Goal: Information Seeking & Learning: Learn about a topic

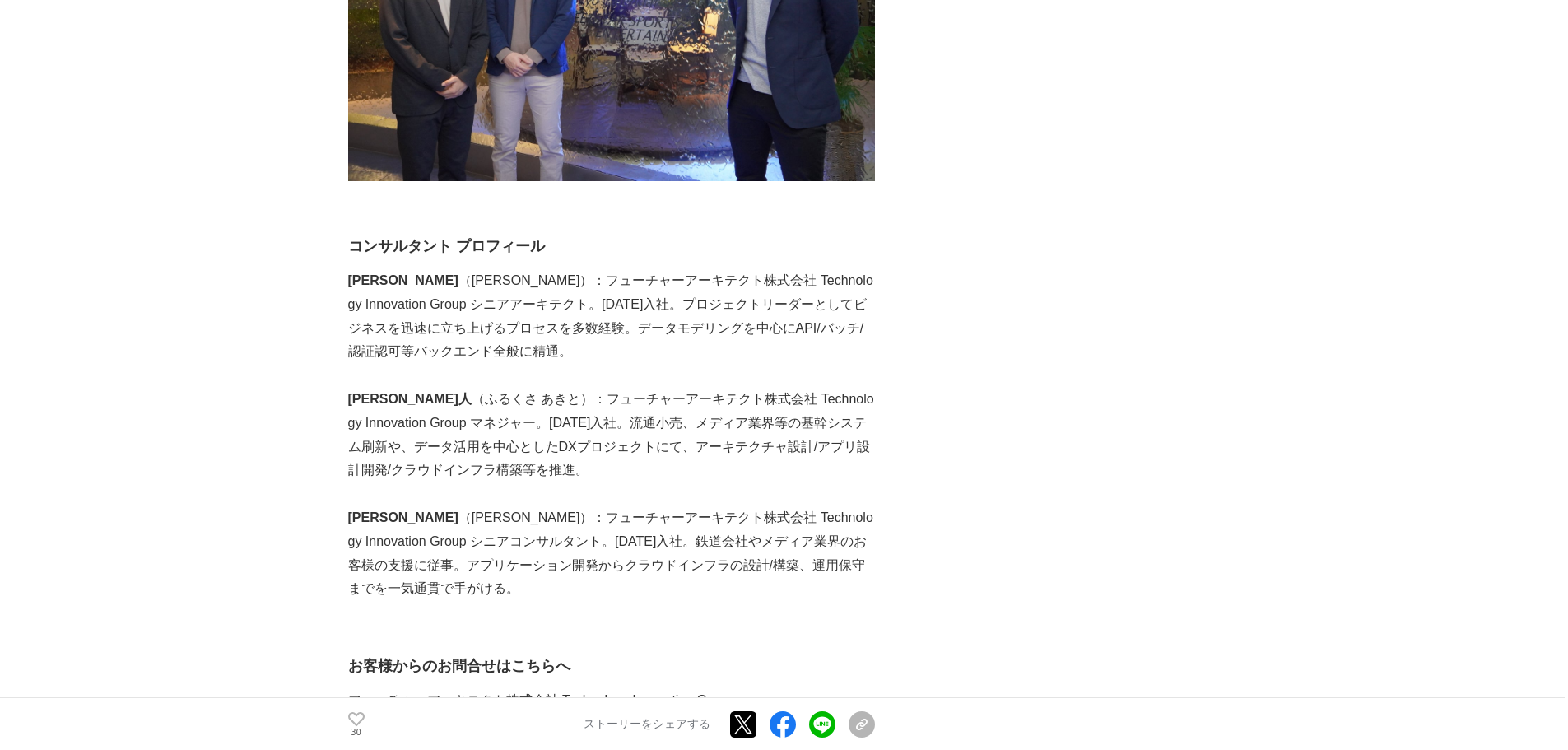
scroll to position [6589, 0]
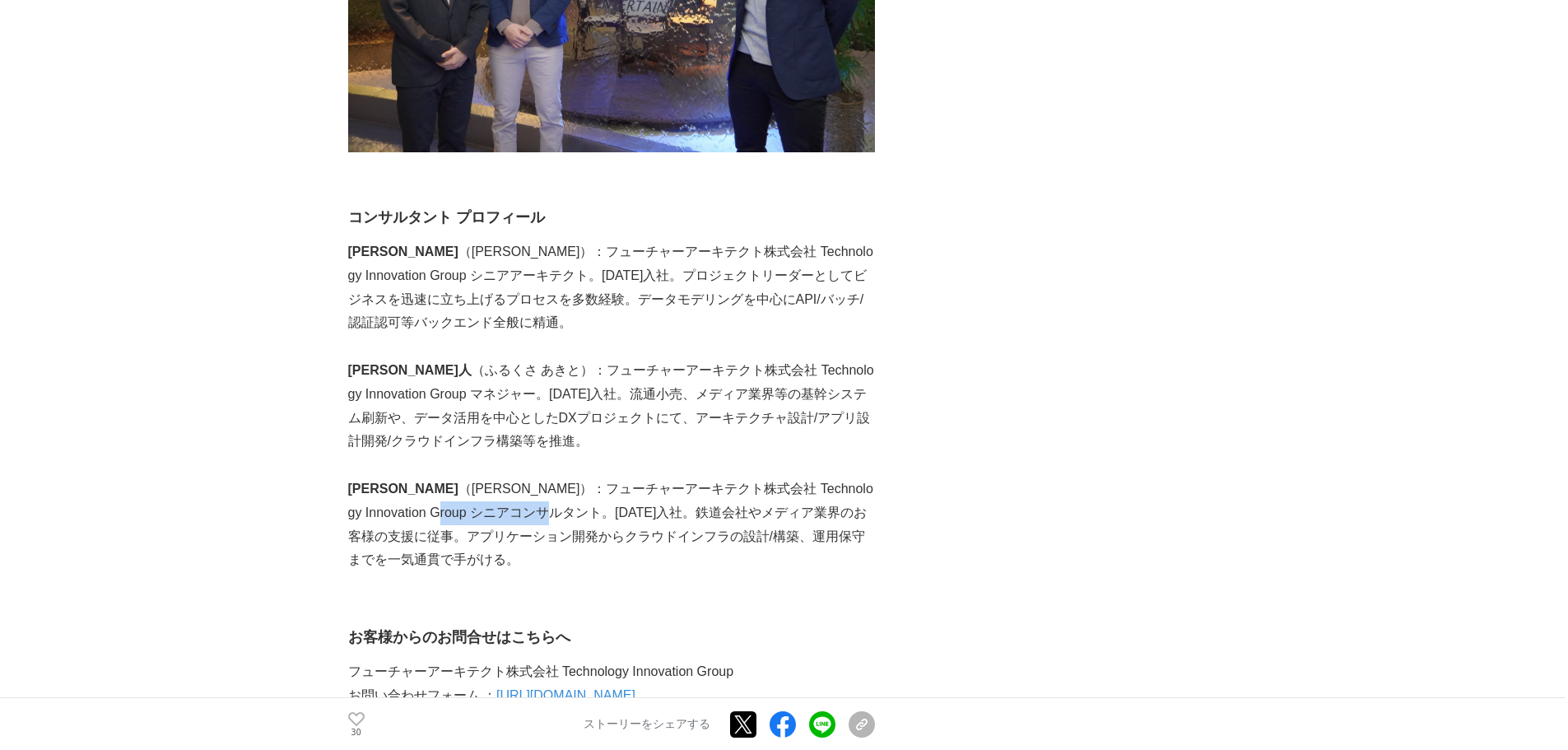
drag, startPoint x: 548, startPoint y: 533, endPoint x: 408, endPoint y: 529, distance: 140.1
click at [408, 529] on p "[PERSON_NAME] （[PERSON_NAME]）：フューチャーアーキテクト株式会社 Technology Innovation Group シニアコ…" at bounding box center [611, 525] width 527 height 95
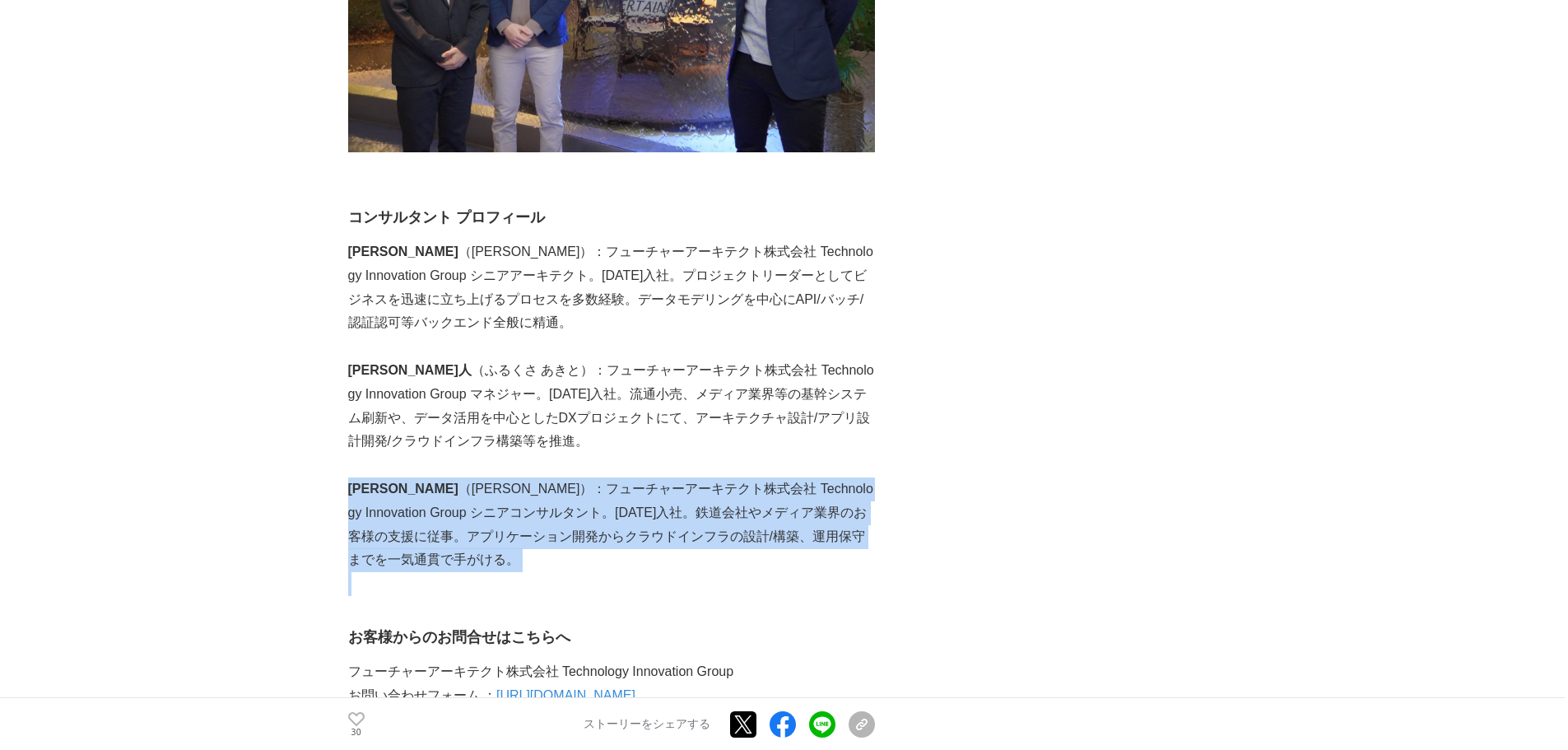
click at [408, 529] on p "[PERSON_NAME] （[PERSON_NAME]）：フューチャーアーキテクト株式会社 Technology Innovation Group シニアコ…" at bounding box center [611, 525] width 527 height 95
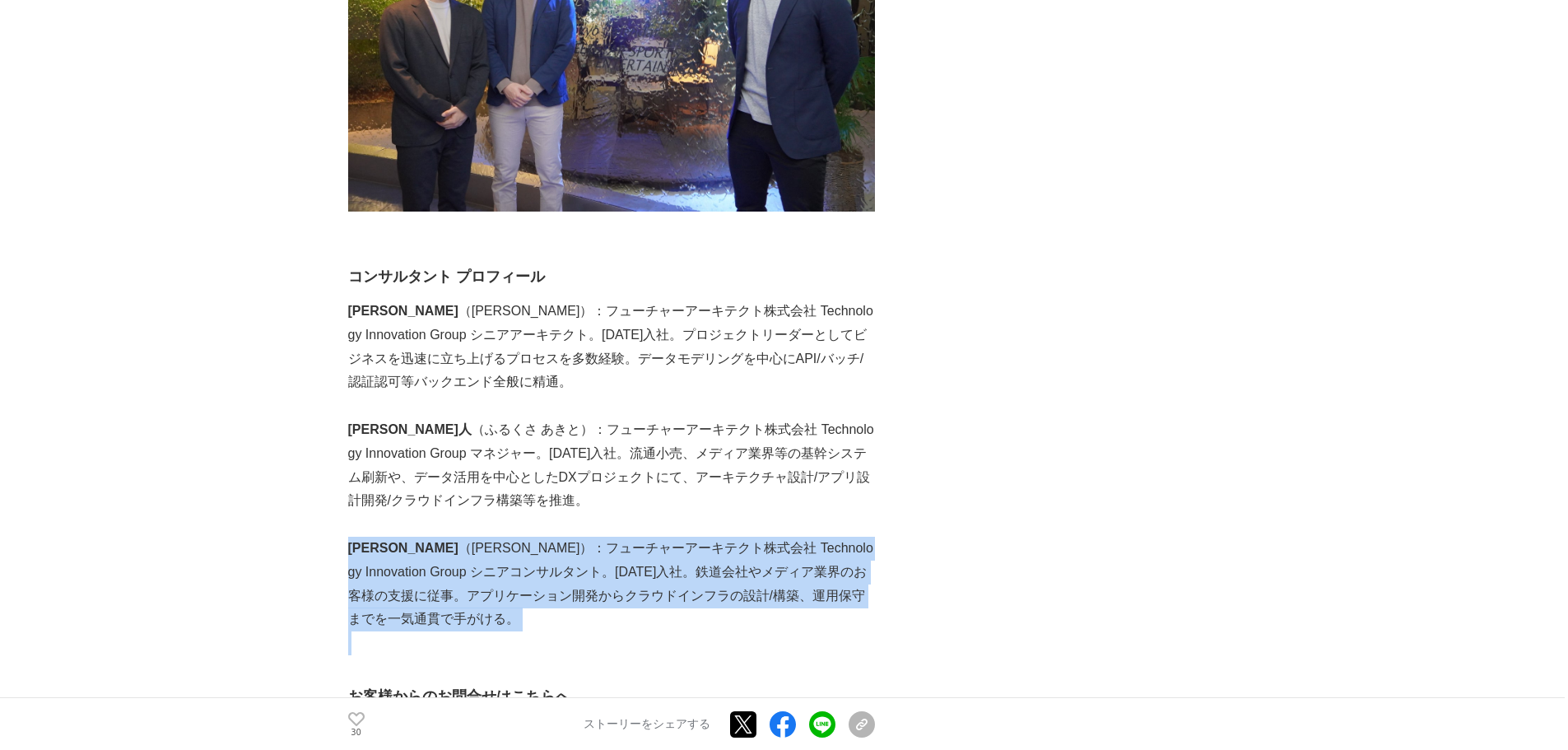
scroll to position [6425, 0]
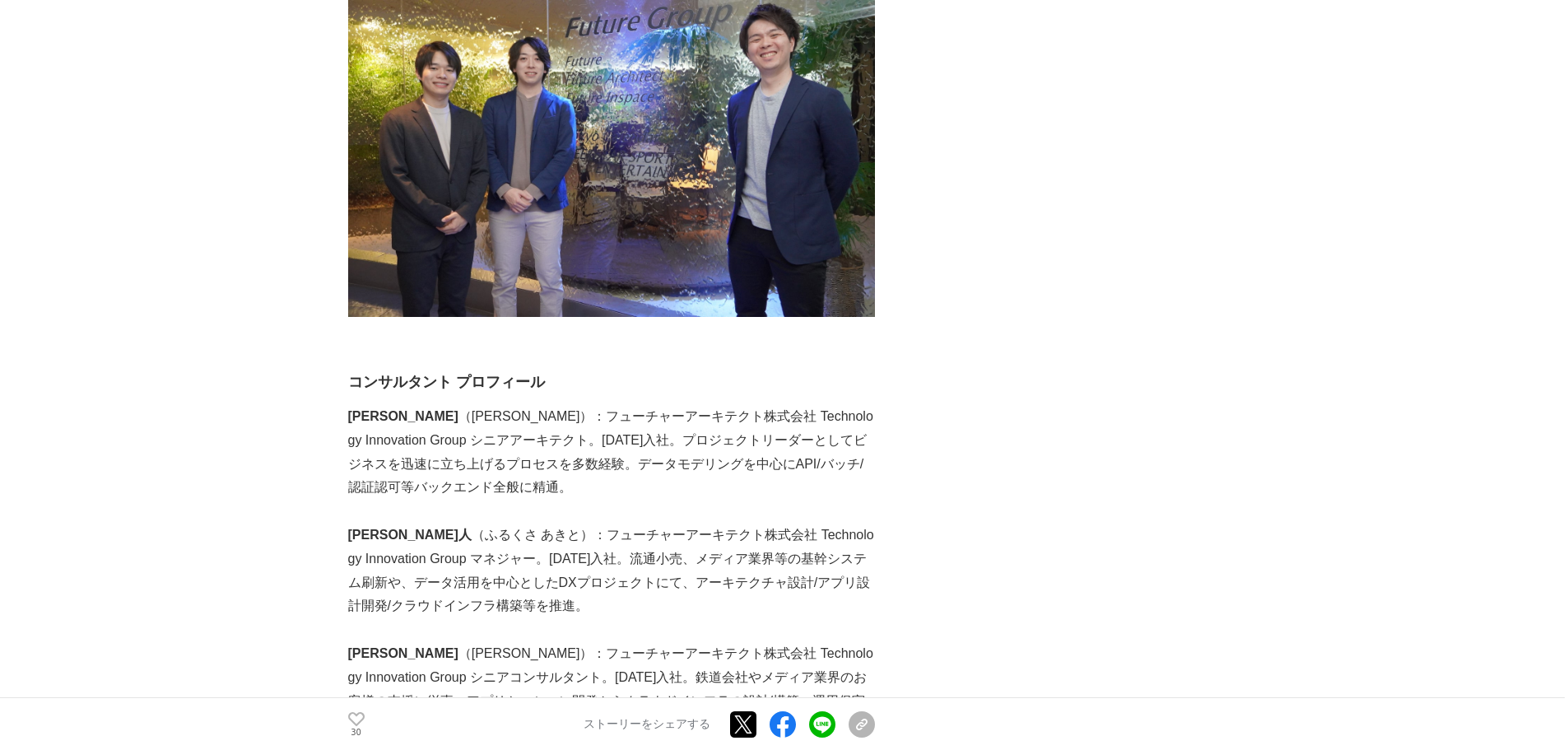
click at [395, 500] on p "[PERSON_NAME] （[PERSON_NAME]）：フューチャーアーキテクト株式会社 Technology Innovation Group シニアア…" at bounding box center [611, 453] width 527 height 95
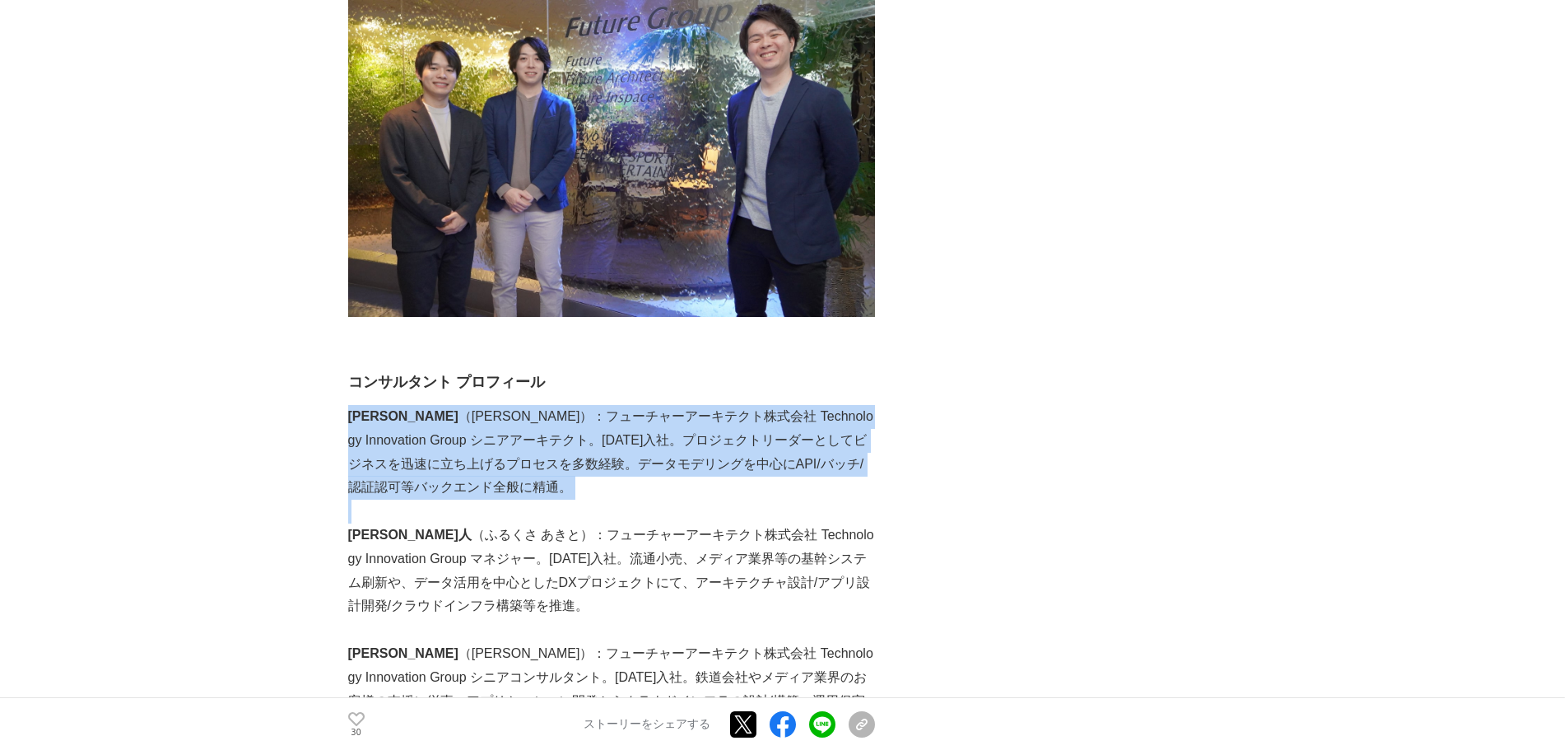
click at [395, 500] on p "[PERSON_NAME] （[PERSON_NAME]）：フューチャーアーキテクト株式会社 Technology Innovation Group シニアア…" at bounding box center [611, 453] width 527 height 95
drag, startPoint x: 410, startPoint y: 448, endPoint x: 351, endPoint y: 437, distance: 60.0
click at [351, 437] on p "[PERSON_NAME] （[PERSON_NAME]）：フューチャーアーキテクト株式会社 Technology Innovation Group シニアア…" at bounding box center [611, 453] width 527 height 95
click at [636, 500] on p "[PERSON_NAME] （[PERSON_NAME]）：フューチャーアーキテクト株式会社 Technology Innovation Group シニアア…" at bounding box center [611, 453] width 527 height 95
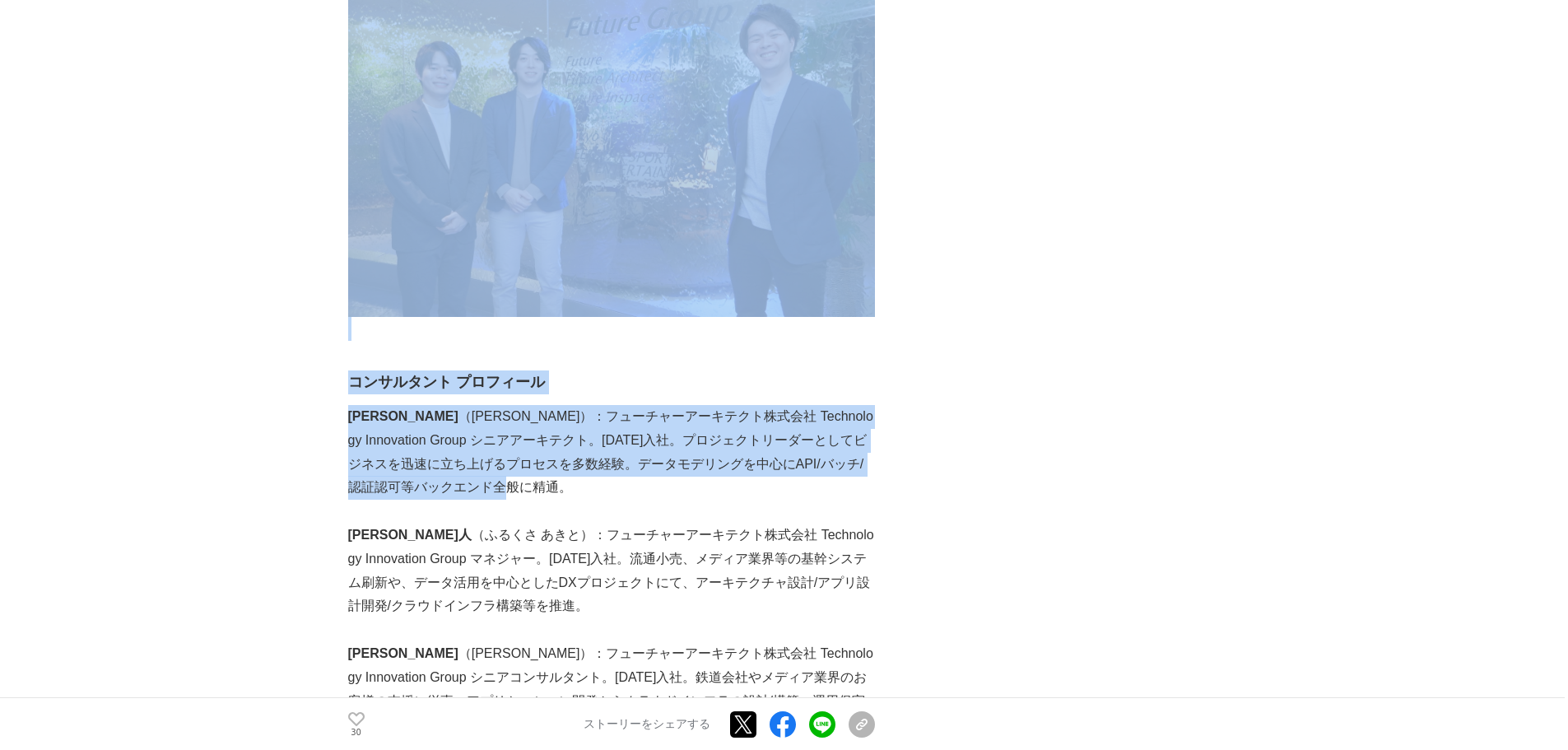
drag, startPoint x: 636, startPoint y: 503, endPoint x: 345, endPoint y: 428, distance: 300.5
click at [492, 476] on p "[PERSON_NAME] （[PERSON_NAME]）：フューチャーアーキテクト株式会社 Technology Innovation Group シニアア…" at bounding box center [611, 453] width 527 height 95
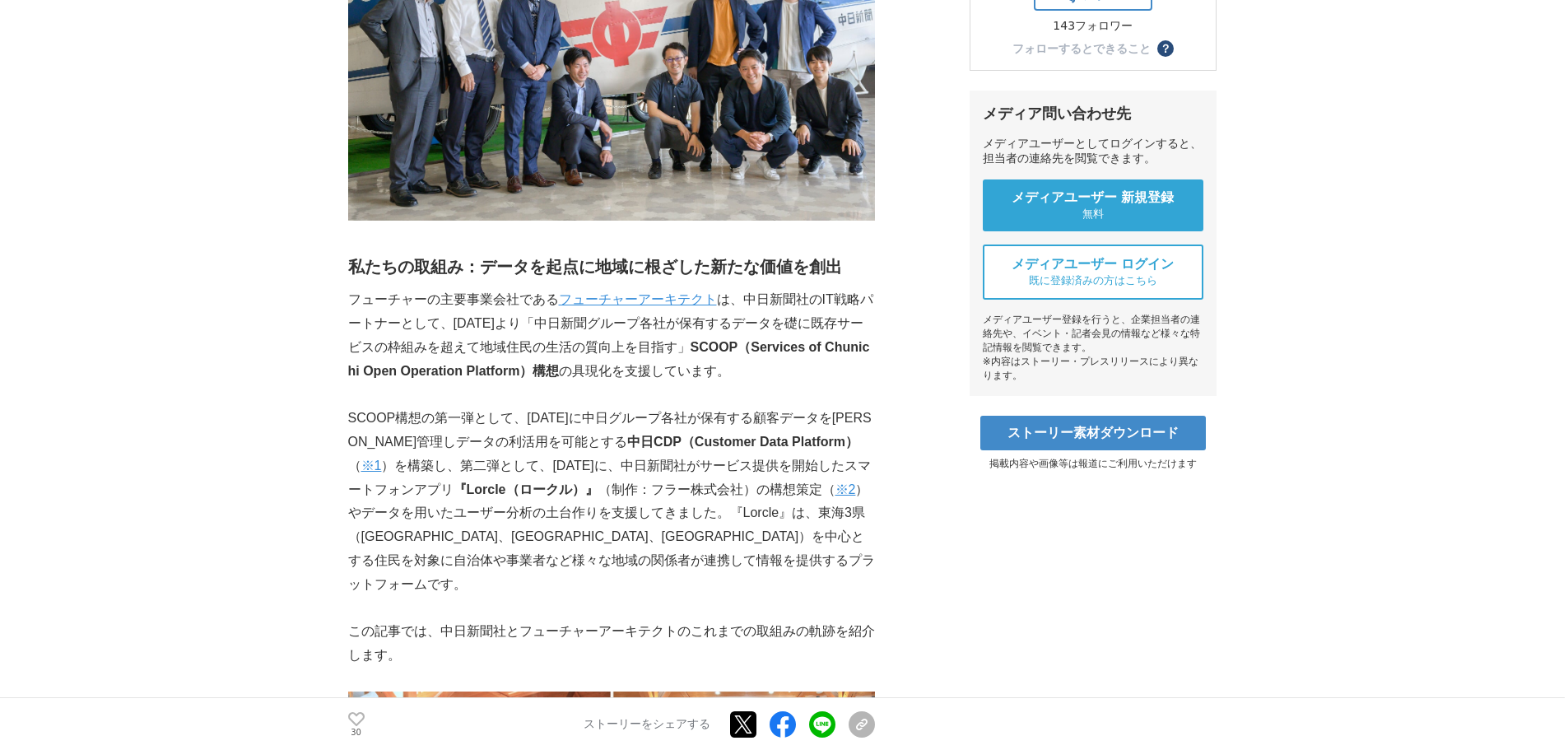
scroll to position [494, 0]
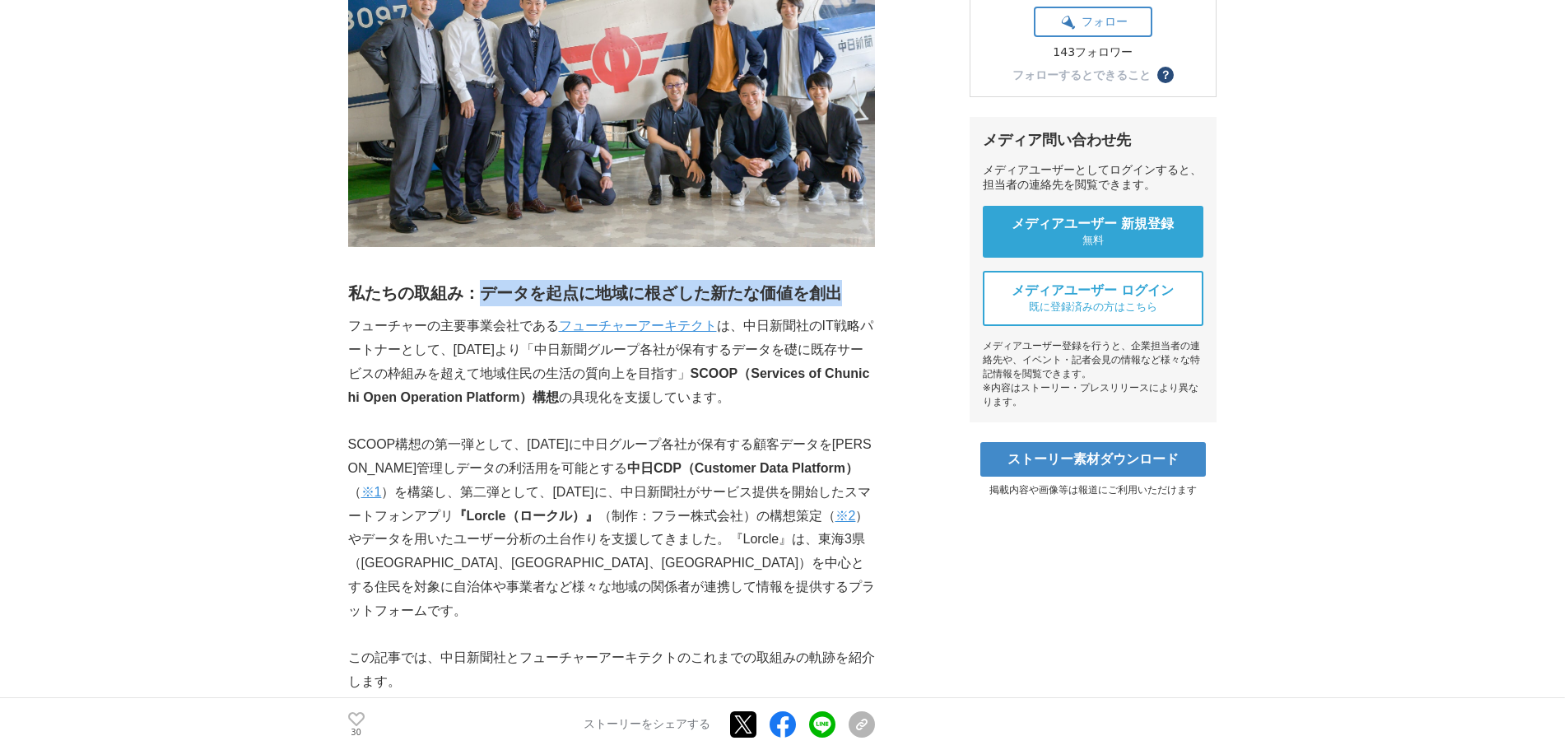
drag, startPoint x: 487, startPoint y: 290, endPoint x: 837, endPoint y: 282, distance: 350.1
click at [837, 282] on h2 "私たちの取組み：データを起点に地域に根ざした新たな価値を創出" at bounding box center [611, 293] width 527 height 26
copy h2 "データを起点に地域に根ざした新たな価値を創出"
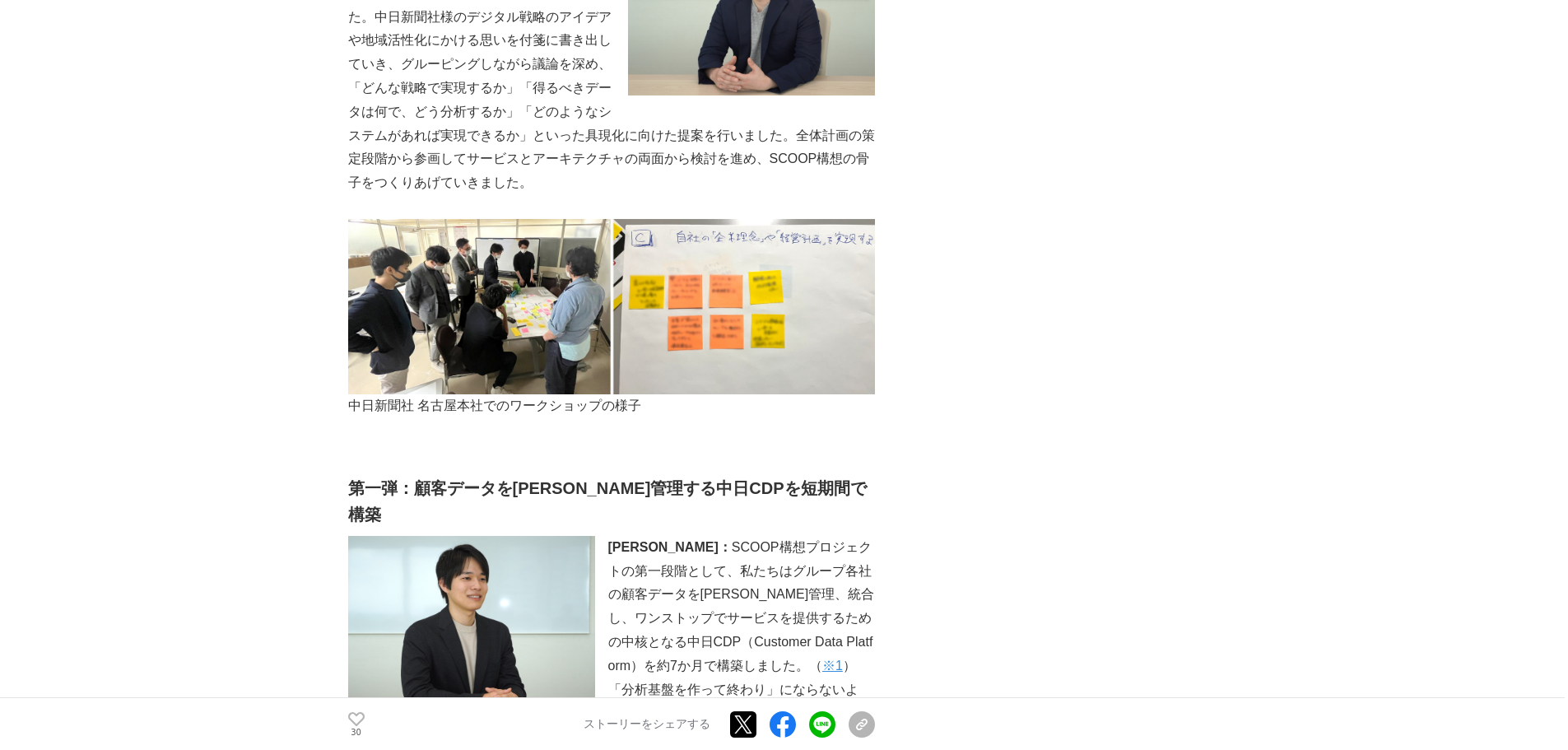
scroll to position [1729, 0]
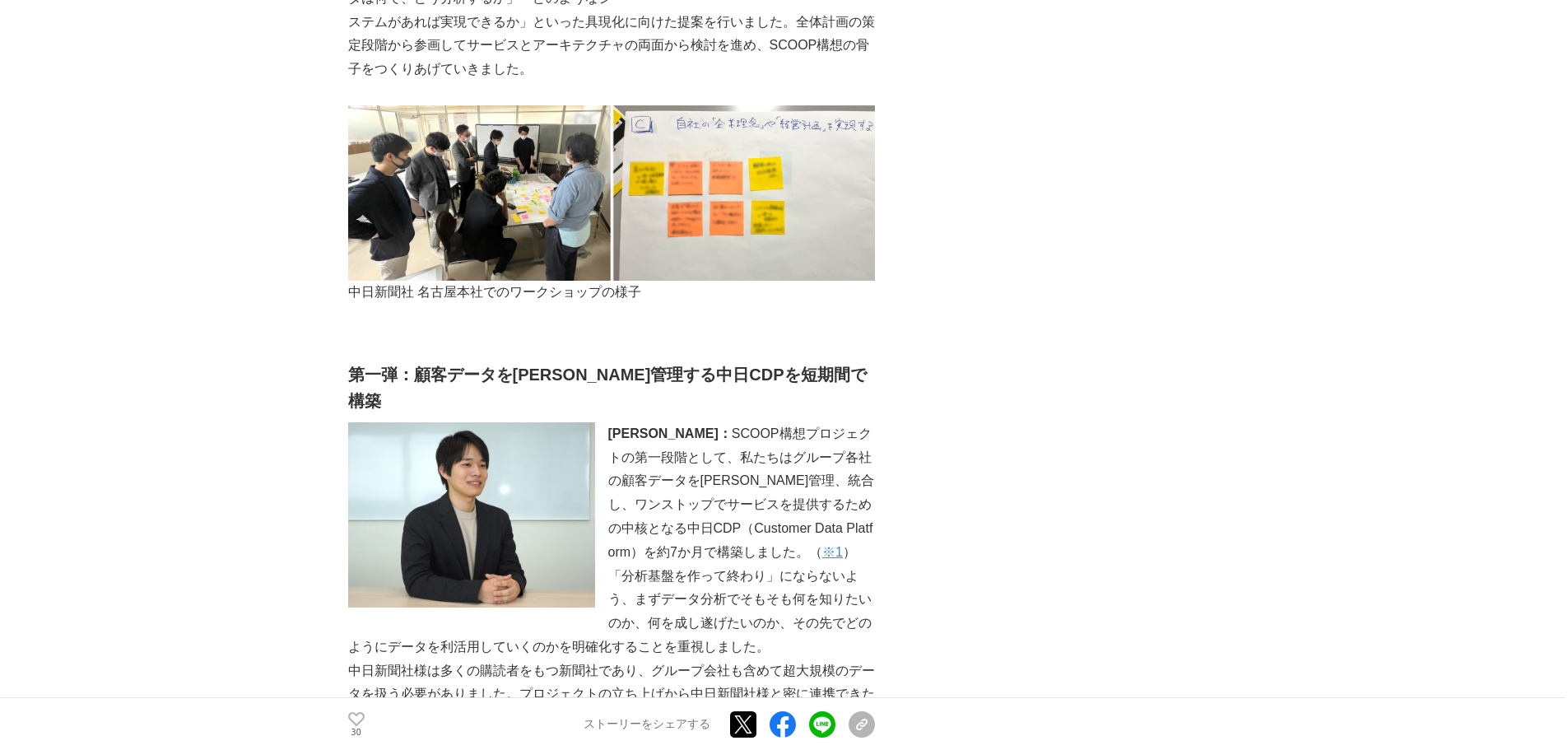
click at [688, 565] on p "「分析基盤を作って終わり」にならないよう、まずデータ分析でそもそも何を知りたいのか、何を成し遂げたいのか、その先でどのようにデータを利活用していくのかを明確化…" at bounding box center [611, 612] width 527 height 95
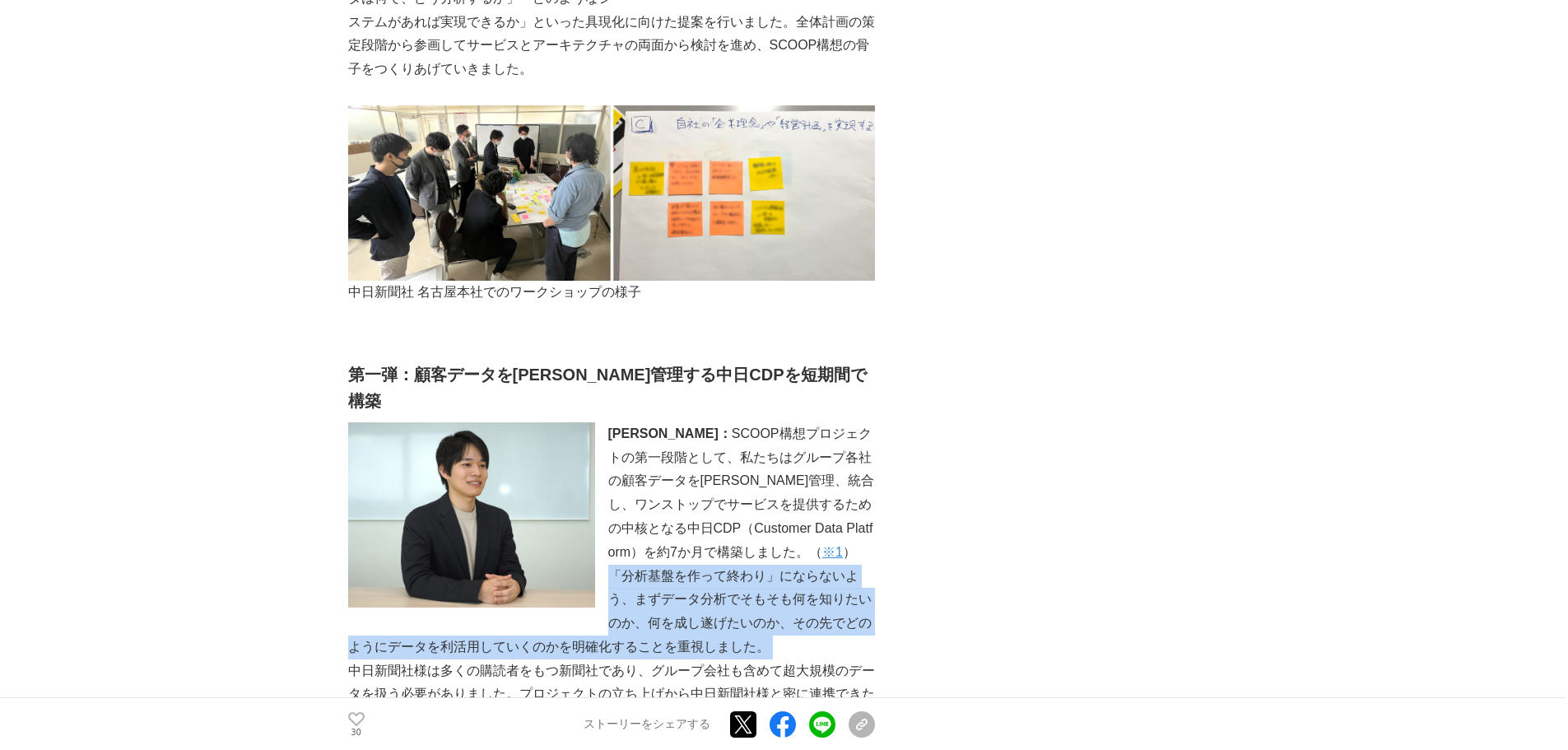
click at [688, 565] on p "「分析基盤を作って終わり」にならないよう、まずデータ分析でそもそも何を知りたいのか、何を成し遂げたいのか、その先でどのようにデータを利活用していくのかを明確化…" at bounding box center [611, 612] width 527 height 95
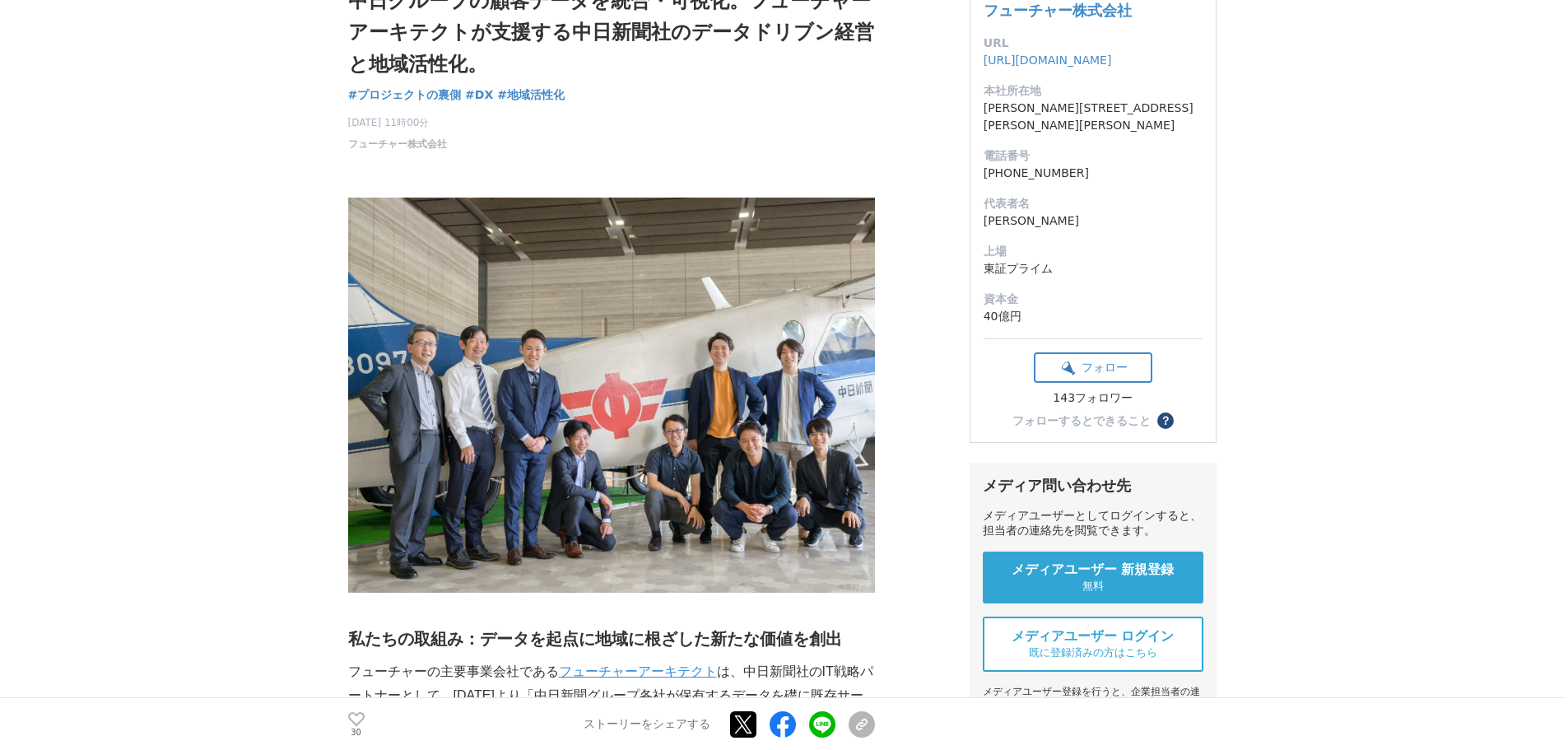
scroll to position [0, 0]
